Goal: Navigation & Orientation: Find specific page/section

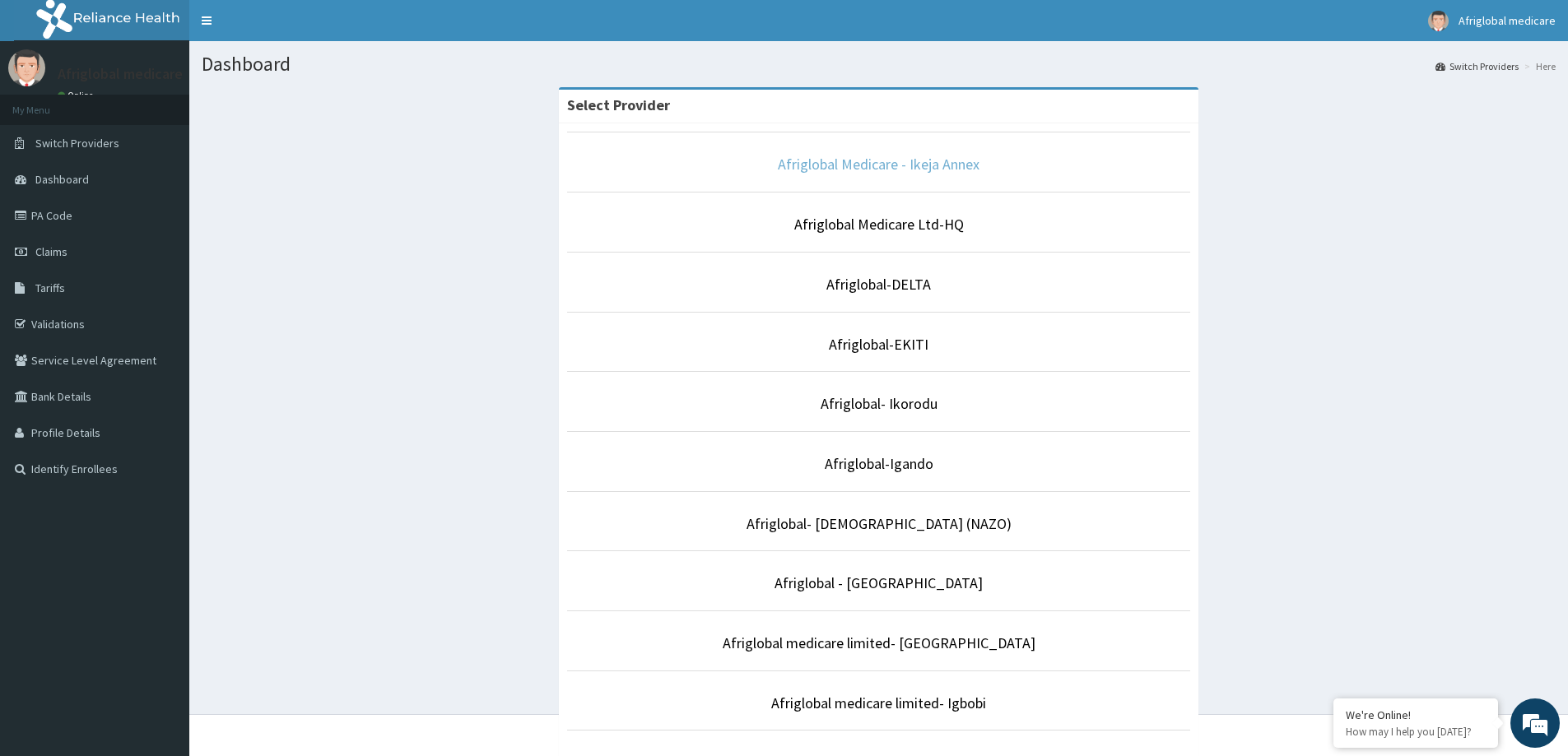
click at [902, 168] on link "Afriglobal Medicare - Ikeja Annex" at bounding box center [878, 164] width 202 height 19
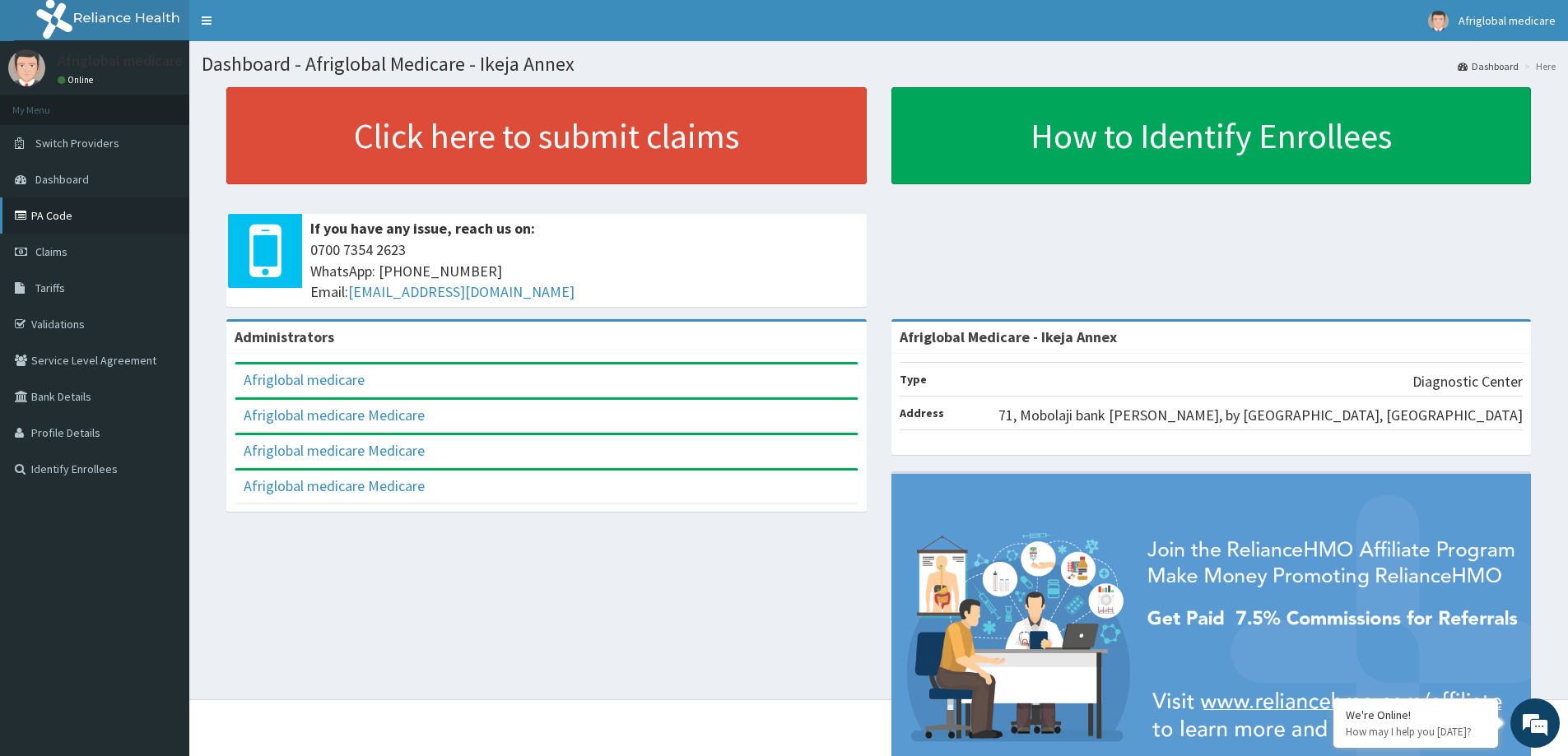
click at [114, 215] on link "PA Code" at bounding box center [95, 215] width 189 height 36
